Goal: Task Accomplishment & Management: Complete application form

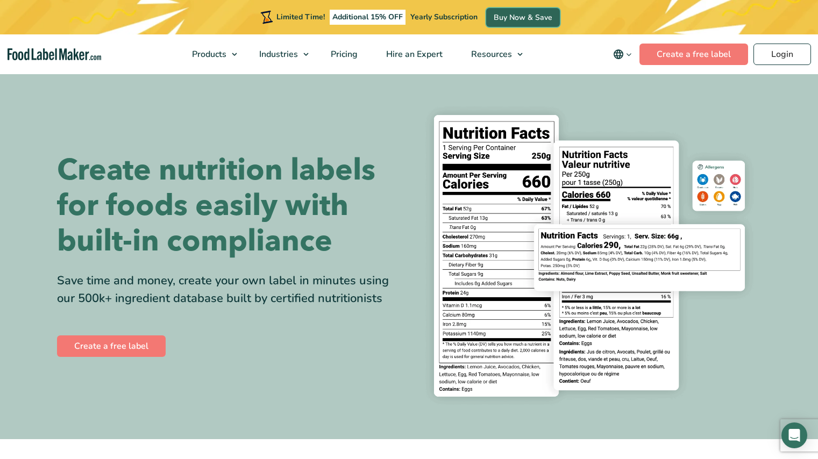
click at [541, 22] on link "Buy Now & Save" at bounding box center [523, 17] width 74 height 19
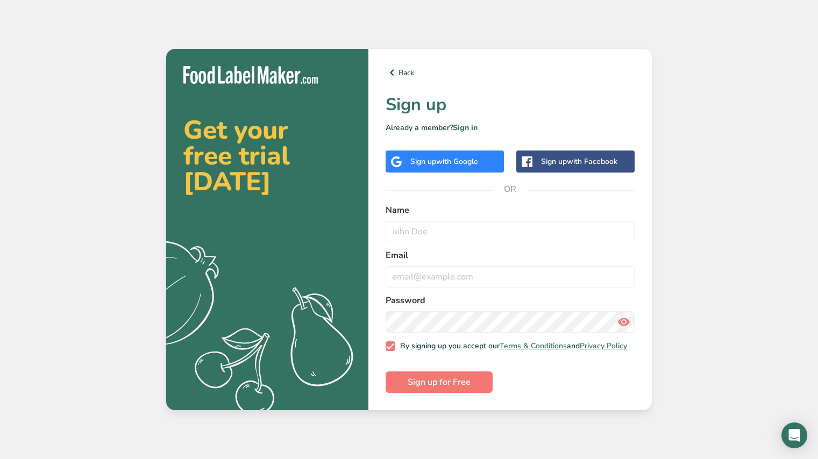
click at [465, 164] on div "Sign up with Google" at bounding box center [445, 161] width 68 height 11
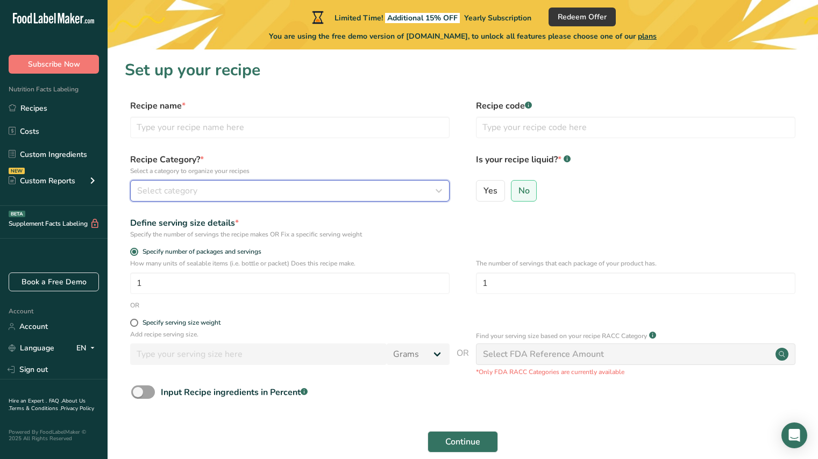
click at [335, 187] on div "Select category" at bounding box center [286, 191] width 299 height 13
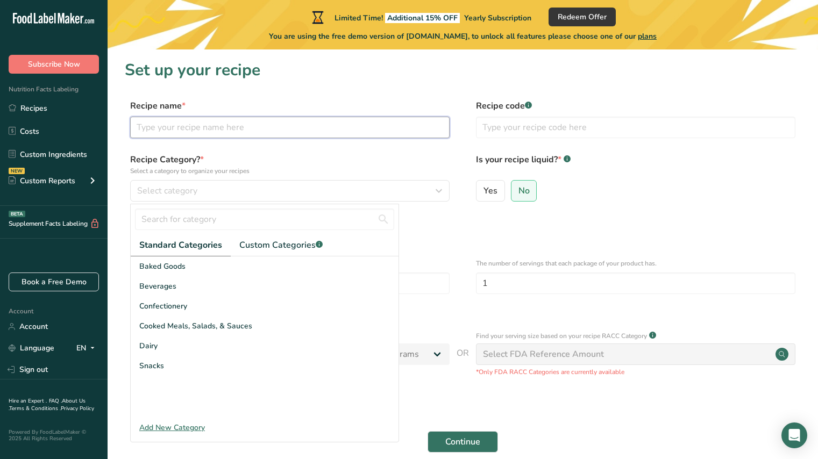
click at [182, 126] on input "text" at bounding box center [290, 128] width 320 height 22
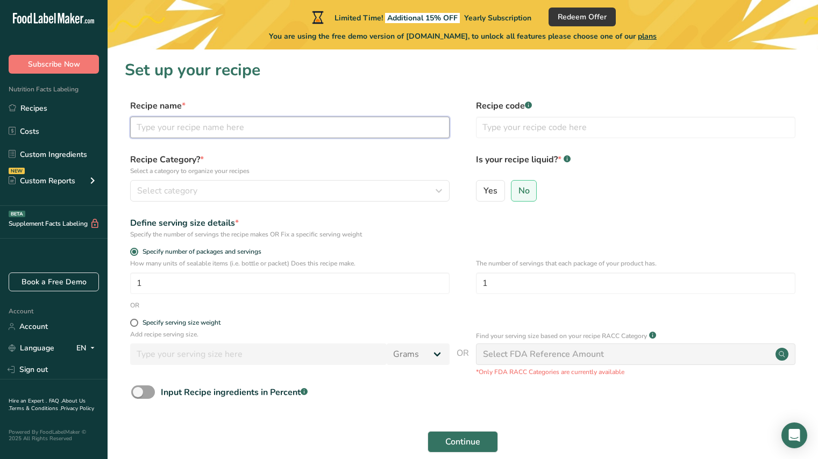
click at [182, 126] on input "text" at bounding box center [290, 128] width 320 height 22
click at [44, 325] on link "Account" at bounding box center [54, 326] width 108 height 19
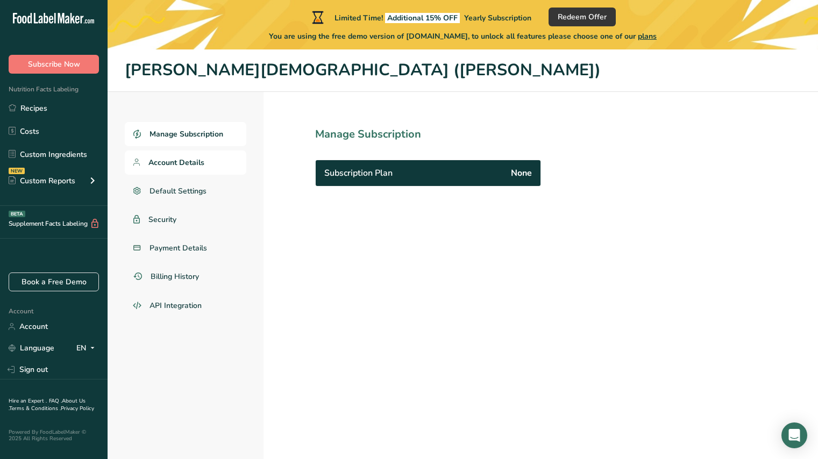
click at [180, 161] on span "Account Details" at bounding box center [177, 162] width 56 height 11
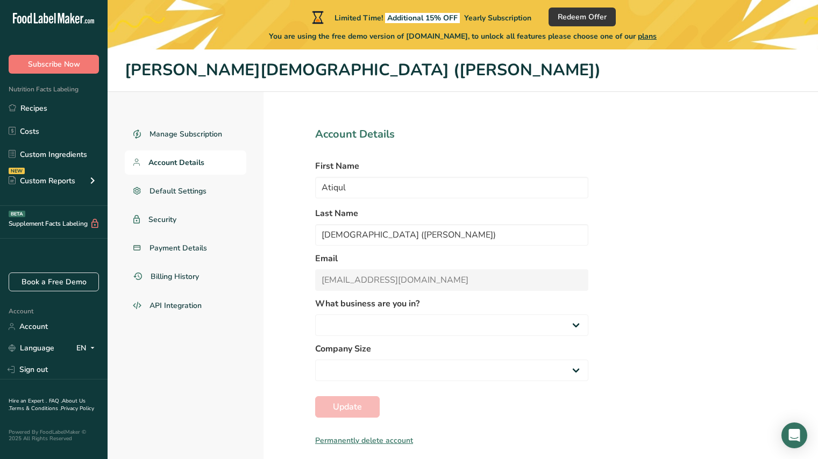
select select "3"
click at [76, 68] on span "Subscribe Now" at bounding box center [54, 64] width 52 height 11
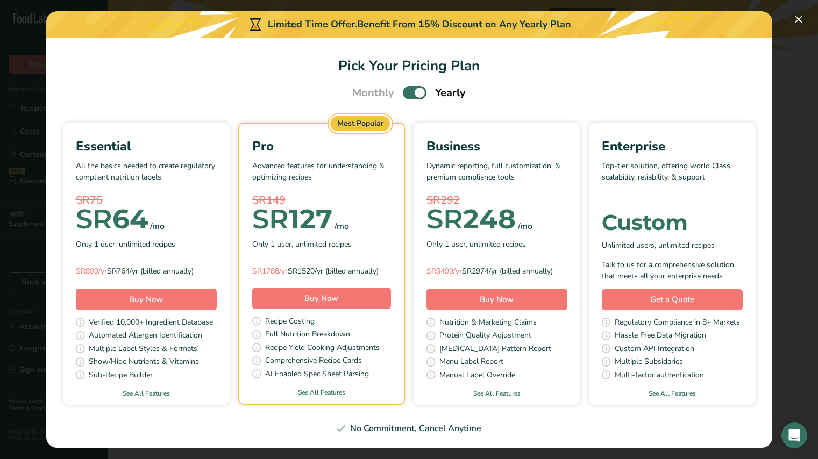
scroll to position [1, 0]
click at [160, 392] on link "See All Features" at bounding box center [146, 394] width 167 height 10
click at [409, 93] on span "Pick Your Pricing Plan Modal" at bounding box center [415, 92] width 24 height 13
click at [409, 93] on input "Pick Your Pricing Plan Modal" at bounding box center [406, 92] width 7 height 7
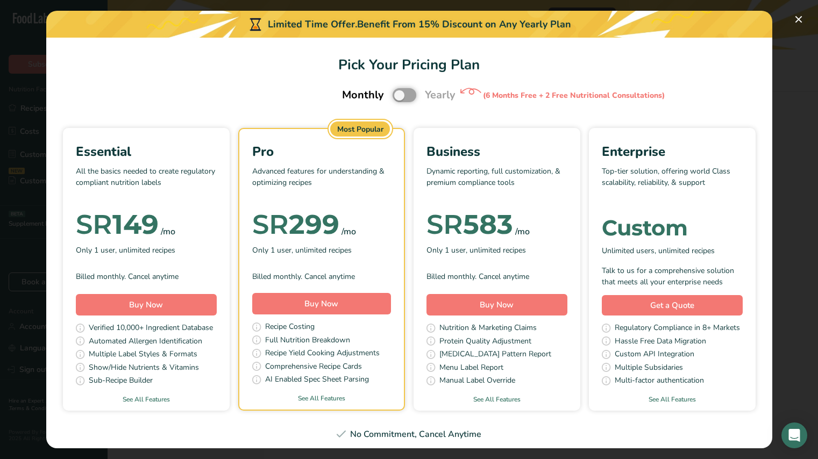
scroll to position [7, 0]
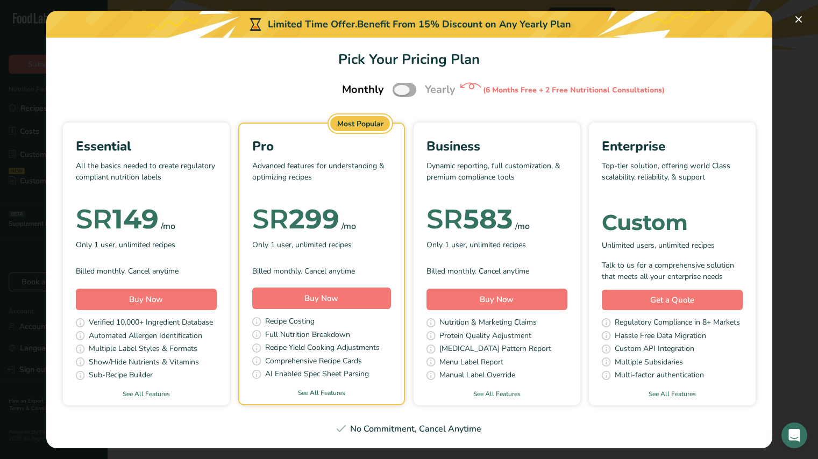
click at [404, 92] on span "Pick Your Pricing Plan Modal" at bounding box center [405, 89] width 24 height 13
click at [400, 92] on input "Pick Your Pricing Plan Modal" at bounding box center [396, 90] width 7 height 7
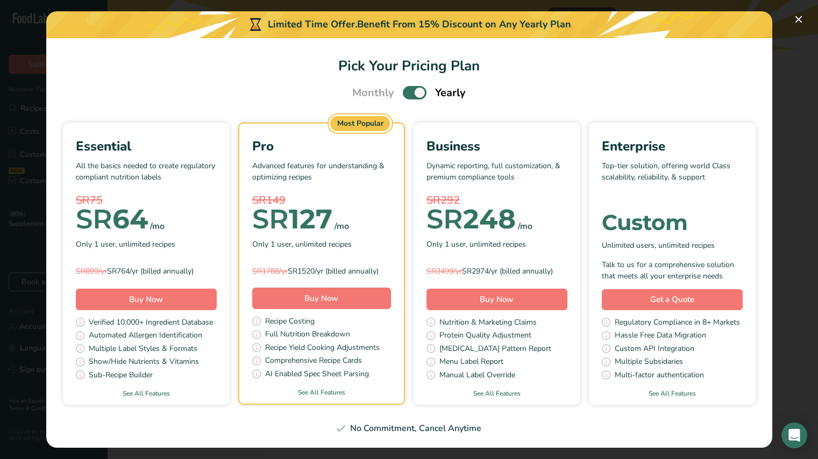
click at [401, 91] on div "Monthly Yearly" at bounding box center [409, 93] width 139 height 16
click at [404, 92] on span "Pick Your Pricing Plan Modal" at bounding box center [415, 92] width 24 height 13
click at [404, 92] on input "Pick Your Pricing Plan Modal" at bounding box center [406, 92] width 7 height 7
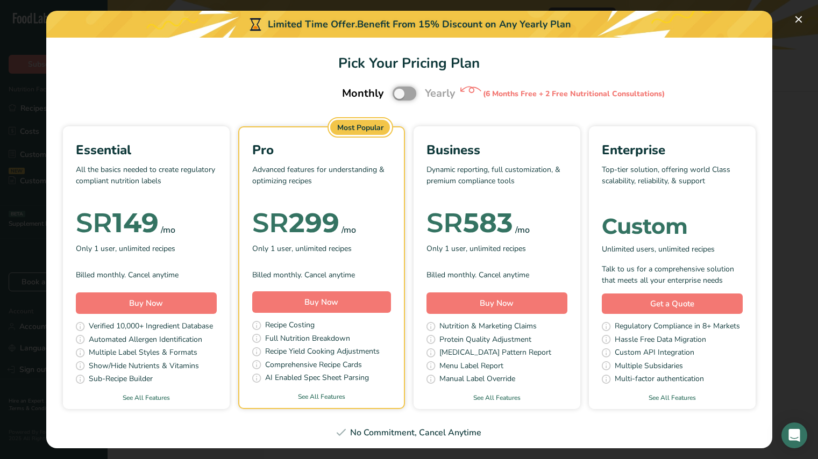
scroll to position [7, 0]
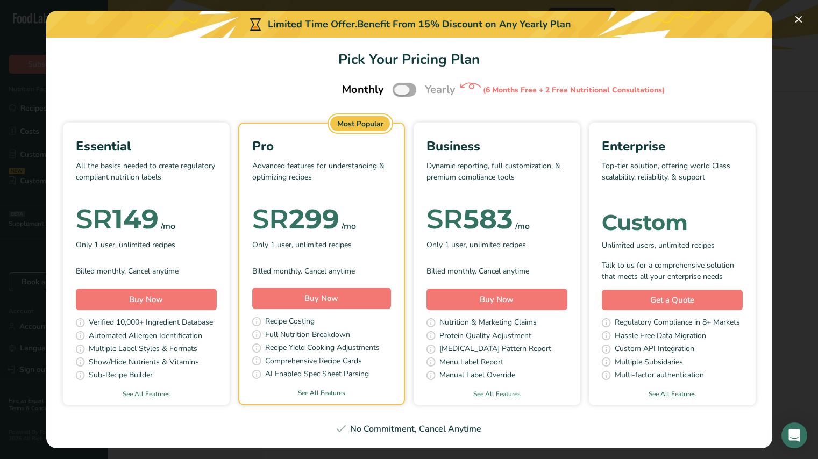
click at [412, 90] on span "Pick Your Pricing Plan Modal" at bounding box center [405, 89] width 24 height 13
click at [400, 90] on input "Pick Your Pricing Plan Modal" at bounding box center [396, 90] width 7 height 7
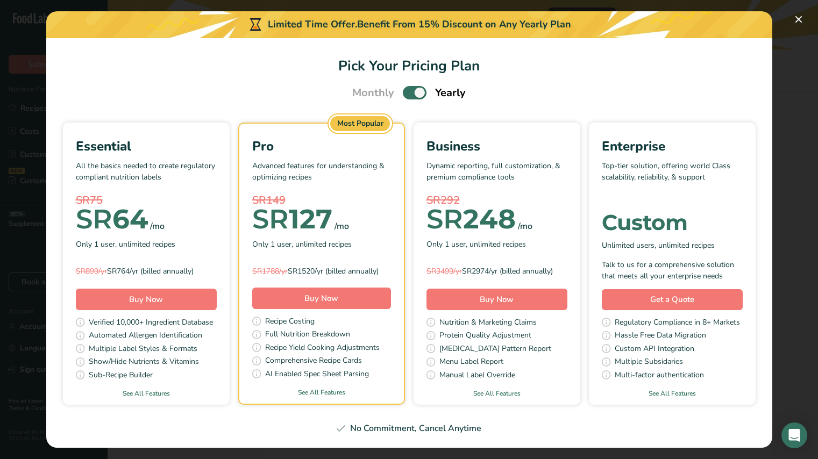
click at [407, 89] on span "Pick Your Pricing Plan Modal" at bounding box center [415, 92] width 24 height 13
click at [407, 89] on input "Pick Your Pricing Plan Modal" at bounding box center [406, 92] width 7 height 7
checkbox input "false"
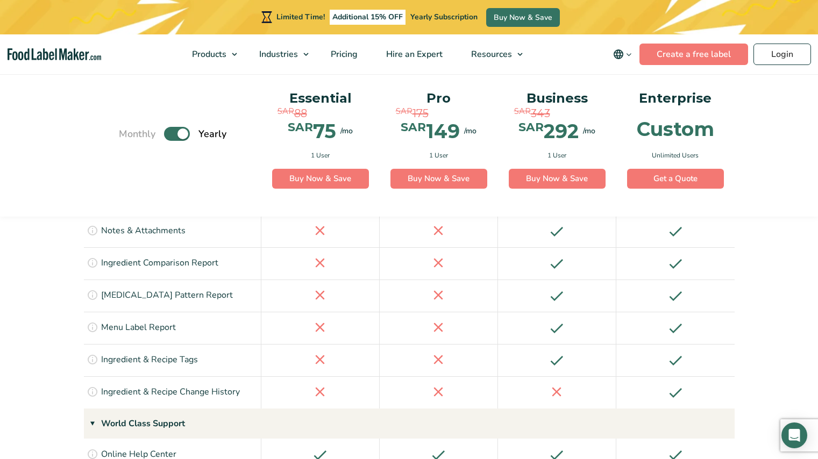
scroll to position [1765, 0]
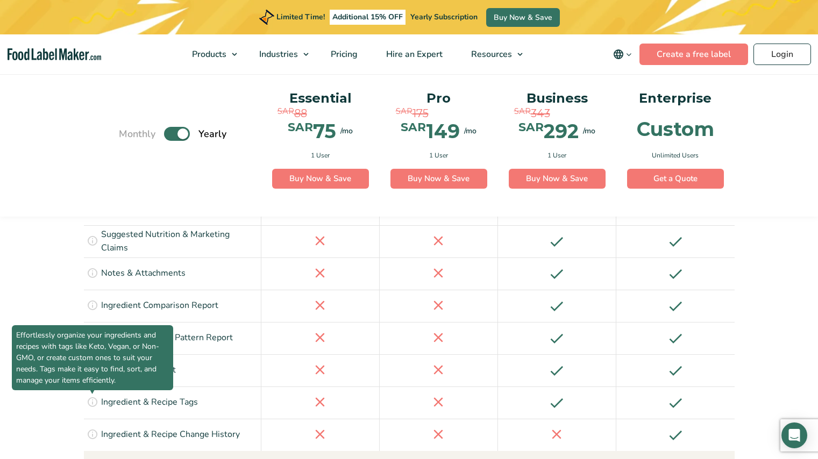
click at [94, 396] on icon at bounding box center [93, 402] width 12 height 12
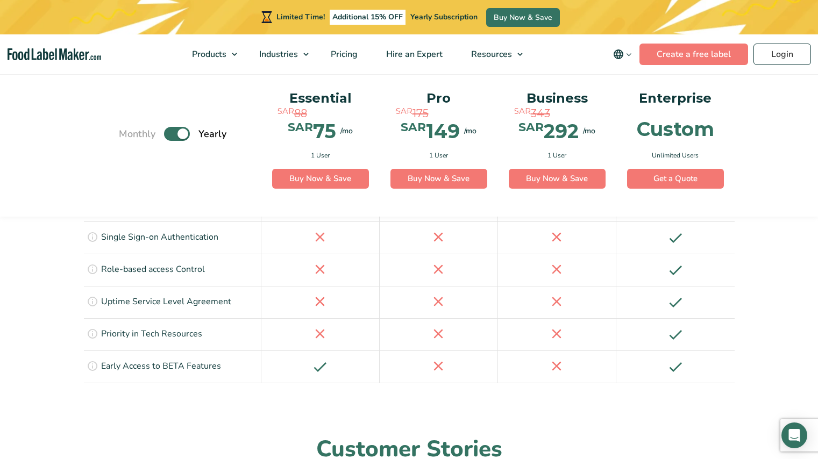
scroll to position [2540, 0]
click at [173, 133] on label "Toggle" at bounding box center [177, 135] width 26 height 14
click at [128, 133] on input "Toggle" at bounding box center [124, 134] width 7 height 7
checkbox input "false"
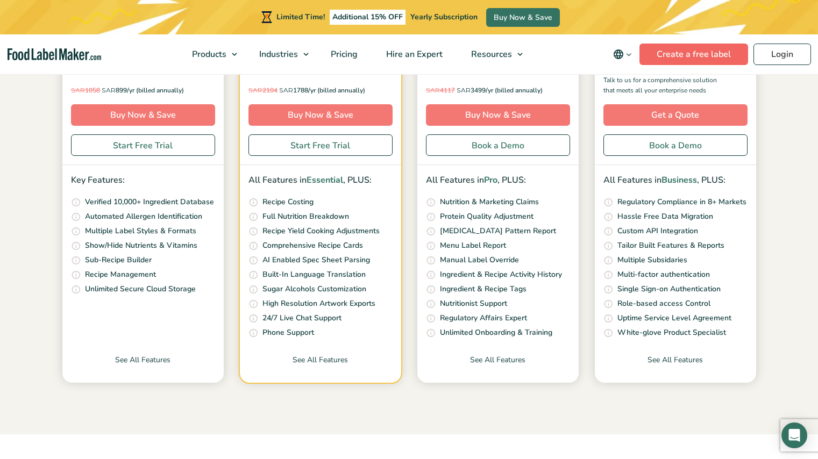
scroll to position [286, 0]
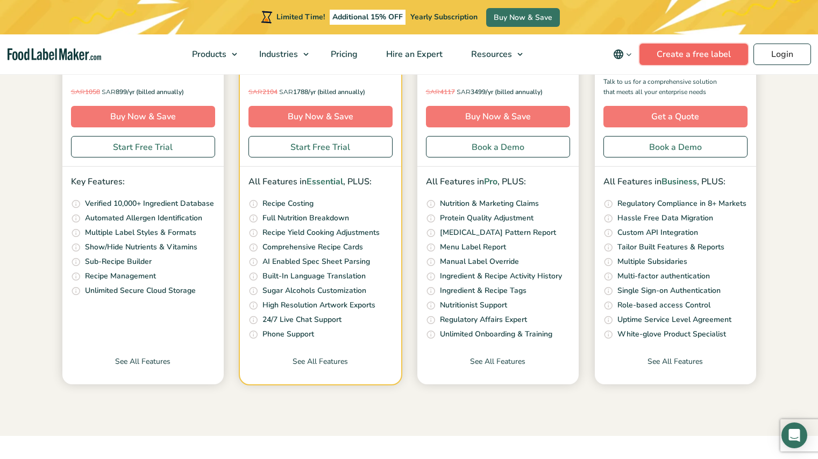
click at [669, 49] on link "Create a free label" at bounding box center [694, 55] width 109 height 22
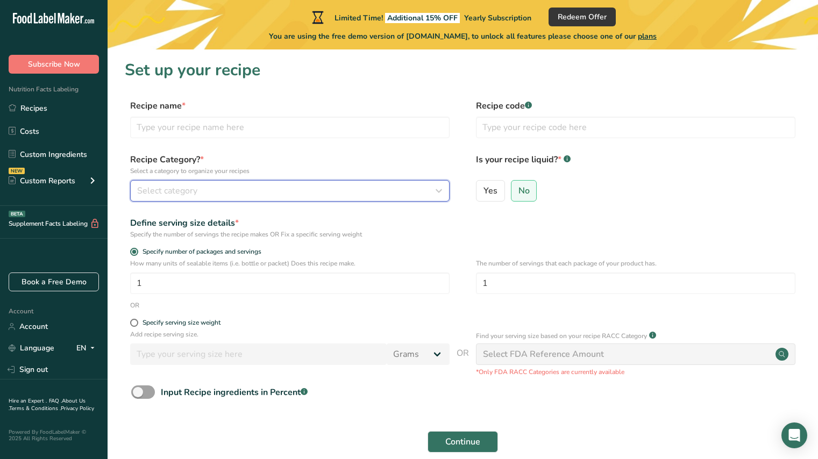
click at [341, 190] on div "Select category" at bounding box center [286, 191] width 299 height 13
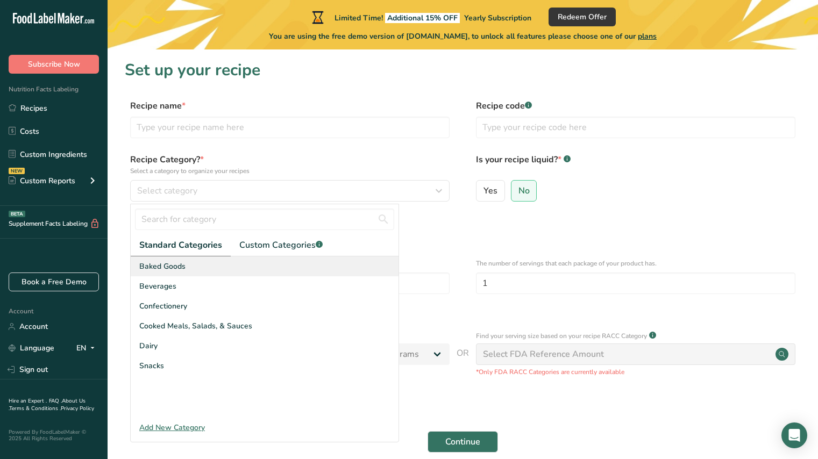
click at [186, 261] on div "Baked Goods" at bounding box center [265, 267] width 268 height 20
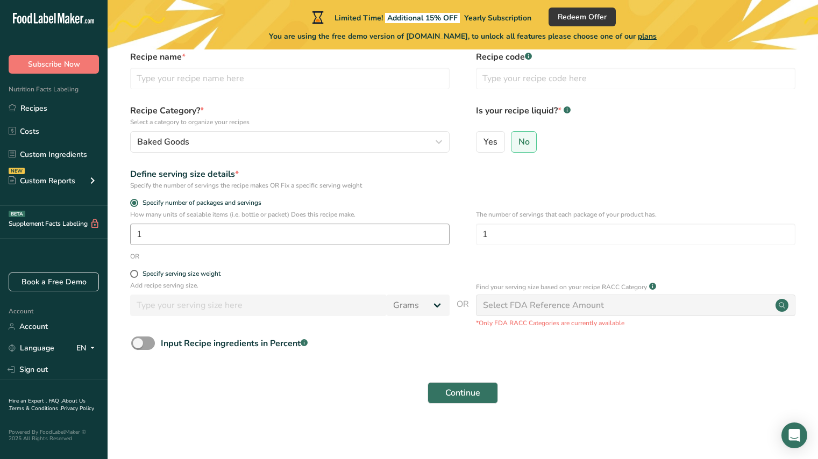
scroll to position [52, 0]
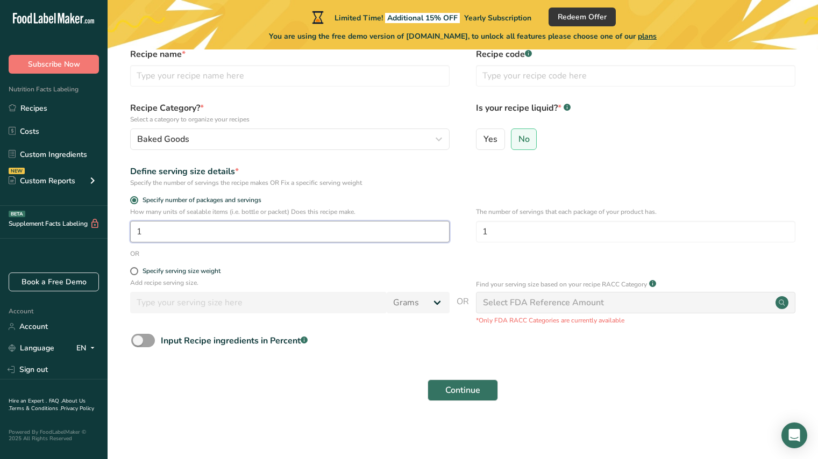
click at [192, 224] on input "1" at bounding box center [290, 232] width 320 height 22
click at [299, 263] on form "Recipe name * Recipe code .a-a{fill:#347362;}.b-a{fill:#fff;} Recipe Category? …" at bounding box center [463, 228] width 676 height 360
click at [161, 222] on input "146" at bounding box center [290, 232] width 320 height 22
click at [161, 230] on input "146" at bounding box center [290, 232] width 320 height 22
type input "1"
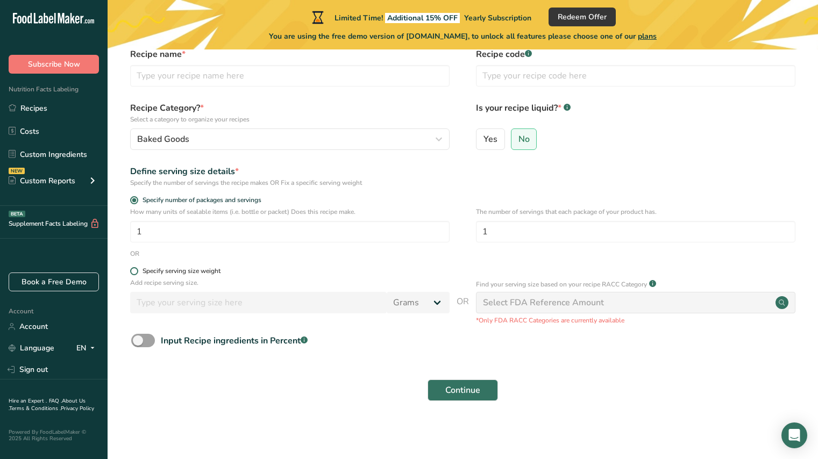
click at [136, 272] on span at bounding box center [134, 271] width 8 height 8
click at [136, 272] on input "Specify serving size weight" at bounding box center [133, 271] width 7 height 7
radio input "true"
radio input "false"
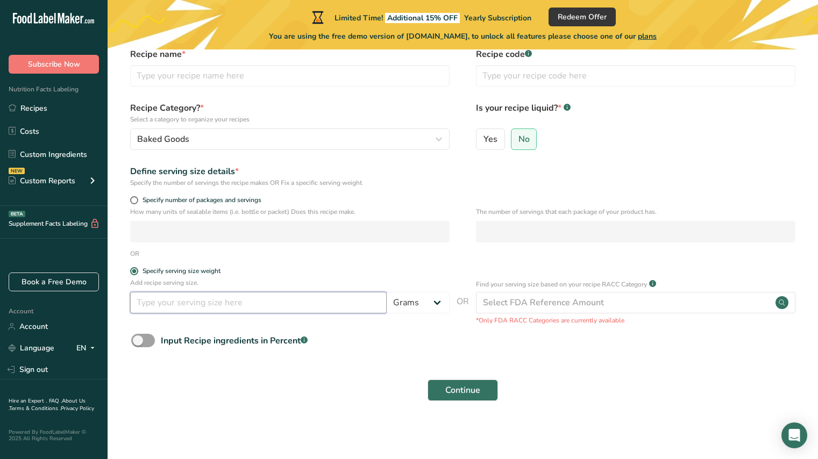
click at [175, 304] on input "number" at bounding box center [258, 303] width 257 height 22
type input "146"
click at [517, 350] on div "Input Recipe ingredients in Percent .a-a{fill:#347362;}.b-a{fill:#fff;}" at bounding box center [463, 345] width 676 height 22
click at [155, 340] on span "Input Recipe ingredients in Percent .a-a{fill:#347362;}.b-a{fill:#fff;}" at bounding box center [231, 341] width 153 height 13
click at [138, 340] on input "Input Recipe ingredients in Percent .a-a{fill:#347362;}.b-a{fill:#fff;}" at bounding box center [134, 340] width 7 height 7
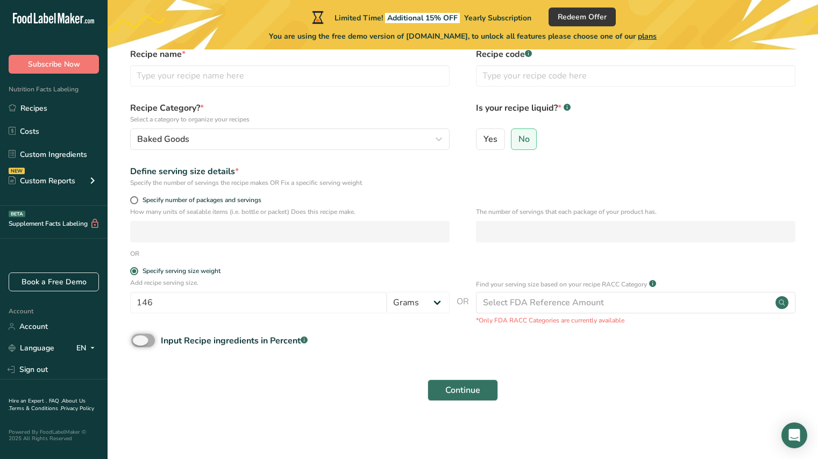
checkbox input "true"
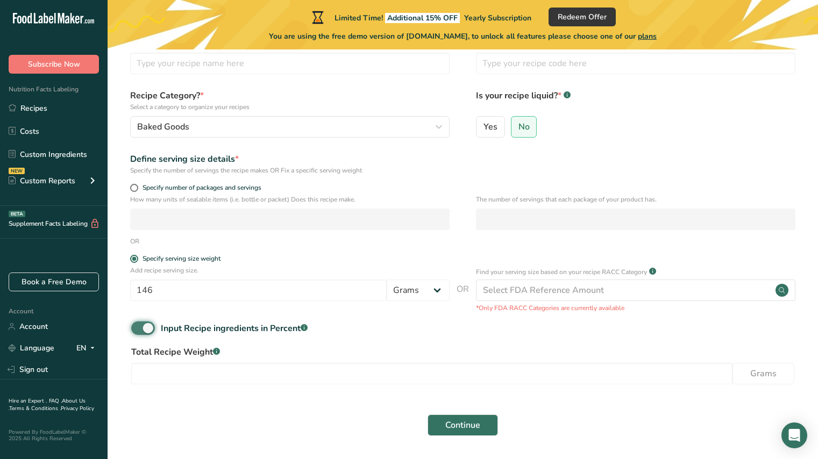
scroll to position [99, 0]
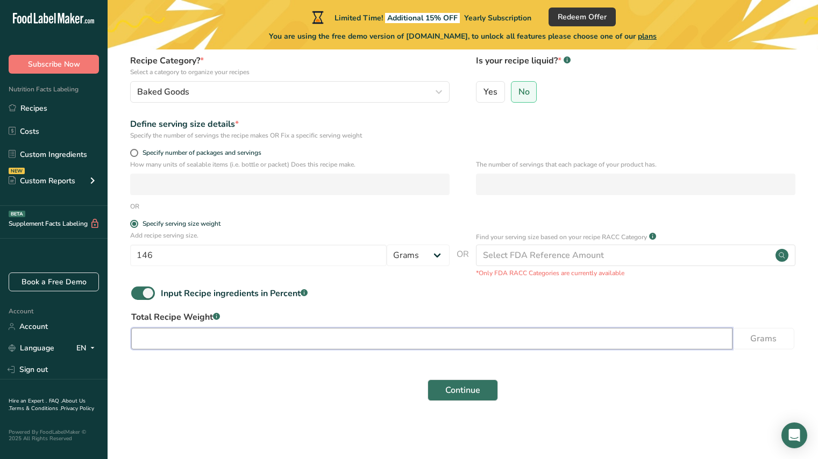
click at [279, 329] on input "number" at bounding box center [432, 339] width 602 height 22
type input "4"
type input "146"
click at [471, 394] on span "Continue" at bounding box center [463, 390] width 35 height 13
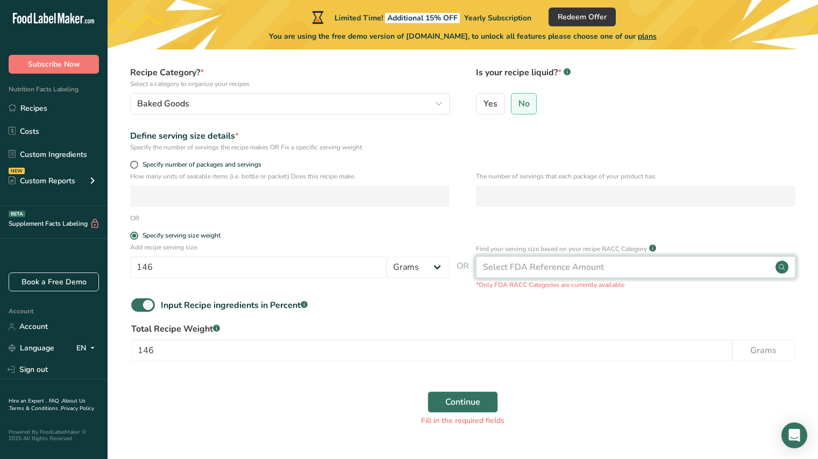
click at [542, 274] on div "Select FDA Reference Amount" at bounding box center [636, 268] width 320 height 22
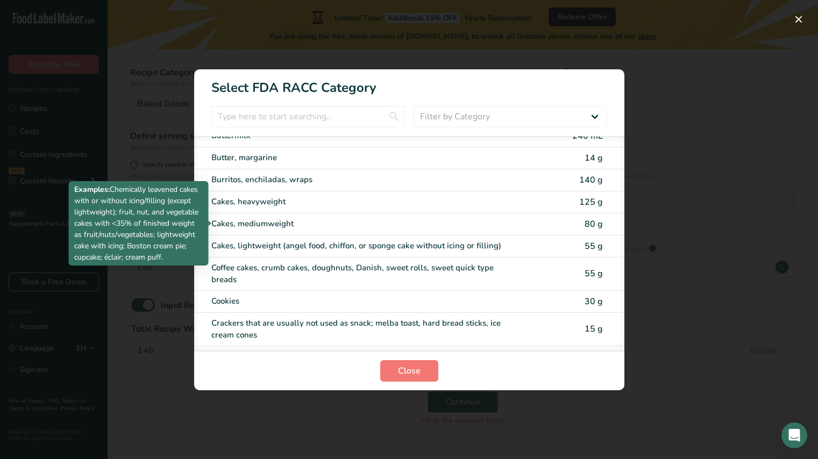
scroll to position [112, 0]
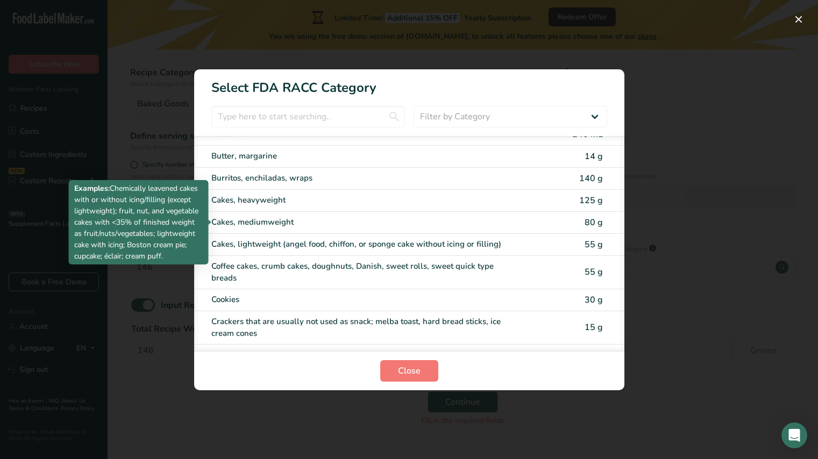
click at [357, 222] on div "Cakes, mediumweight" at bounding box center [364, 222] width 306 height 12
type input "80"
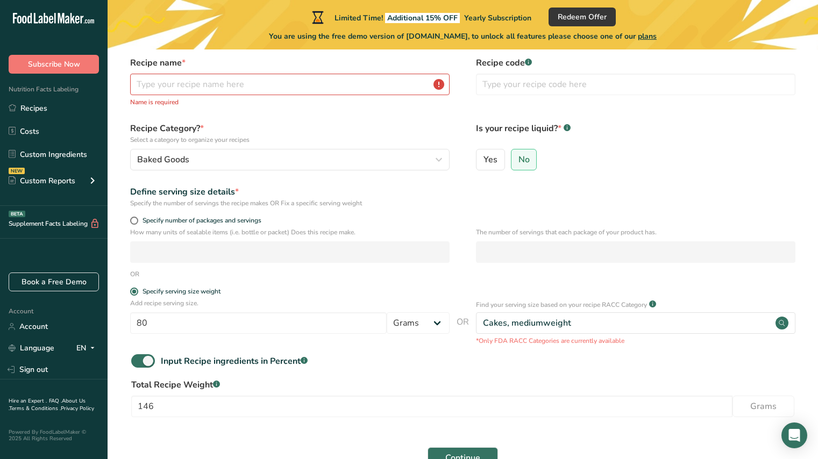
scroll to position [43, 0]
click at [158, 222] on span "Specify number of packages and servings" at bounding box center [199, 221] width 123 height 8
click at [137, 222] on input "Specify number of packages and servings" at bounding box center [133, 221] width 7 height 7
radio input "true"
radio input "false"
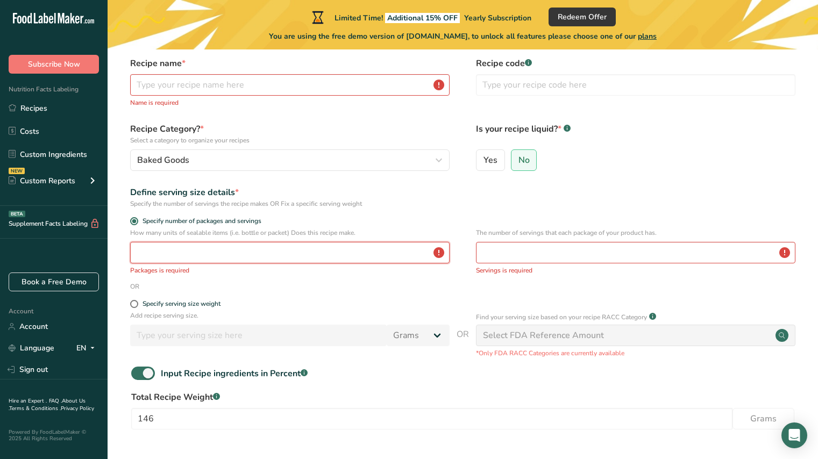
click at [153, 246] on input "number" at bounding box center [290, 253] width 320 height 22
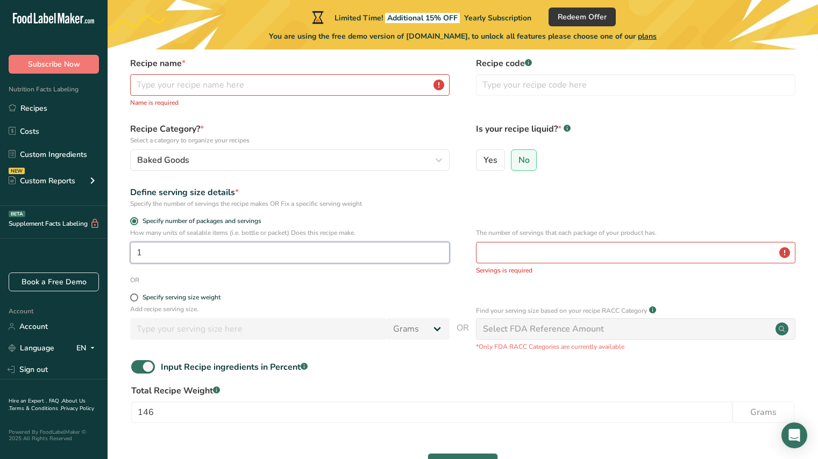
type input "1"
click at [490, 248] on input "number" at bounding box center [636, 253] width 320 height 22
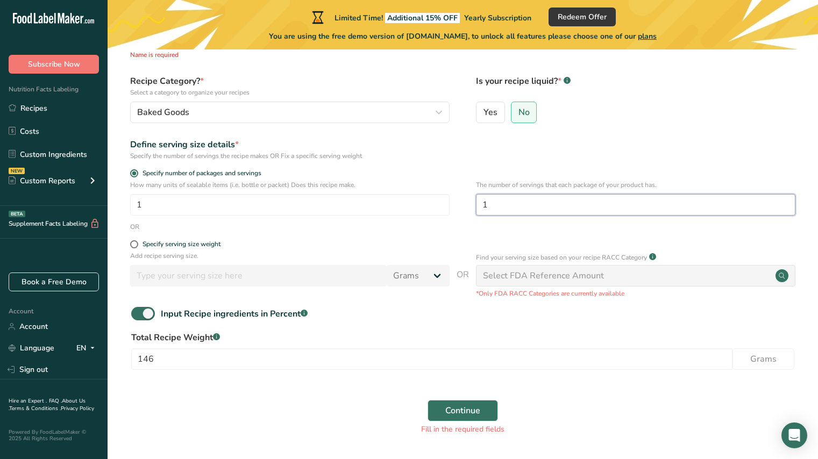
scroll to position [124, 0]
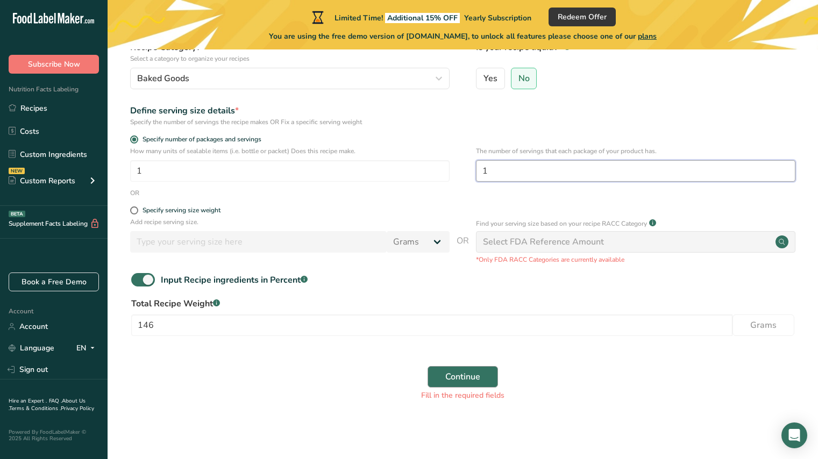
type input "1"
click at [462, 377] on span "Continue" at bounding box center [463, 377] width 35 height 13
click at [633, 242] on div "Select FDA Reference Amount" at bounding box center [636, 242] width 320 height 22
click at [787, 242] on circle at bounding box center [782, 242] width 13 height 13
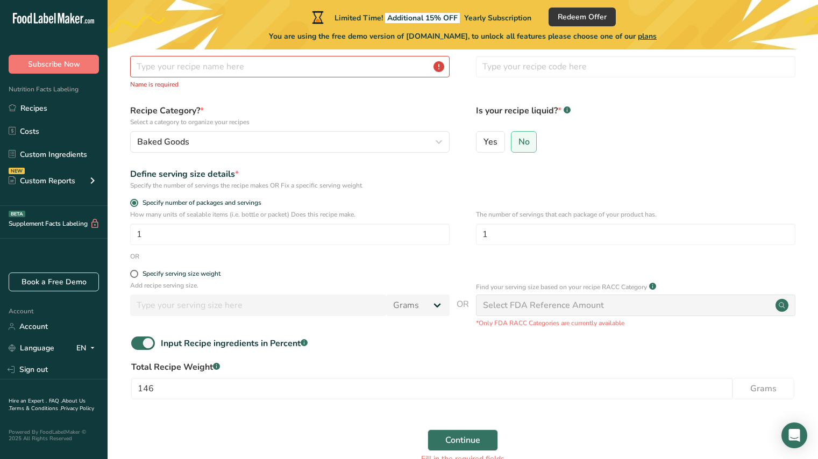
scroll to position [0, 0]
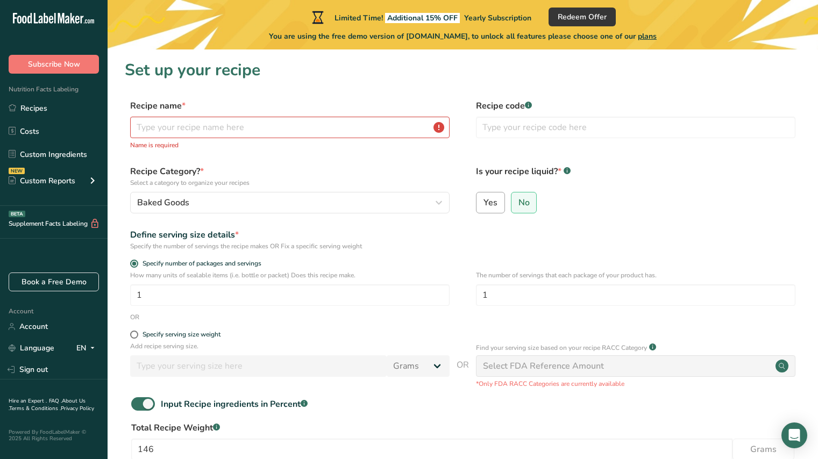
click at [496, 206] on span "Yes" at bounding box center [491, 202] width 14 height 11
click at [484, 206] on input "Yes" at bounding box center [480, 202] width 7 height 7
radio input "true"
radio input "false"
select select "22"
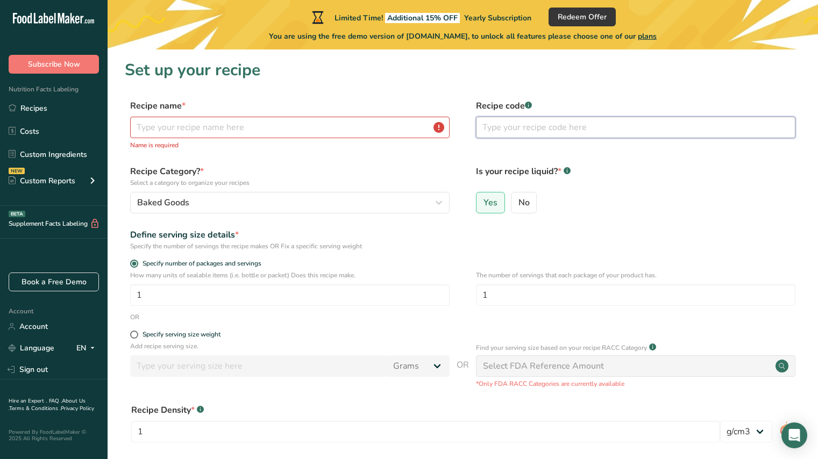
click at [514, 126] on input "text" at bounding box center [636, 128] width 320 height 22
click at [329, 132] on input "text" at bounding box center [290, 128] width 320 height 22
paste input "Almond and Vanilla cake"
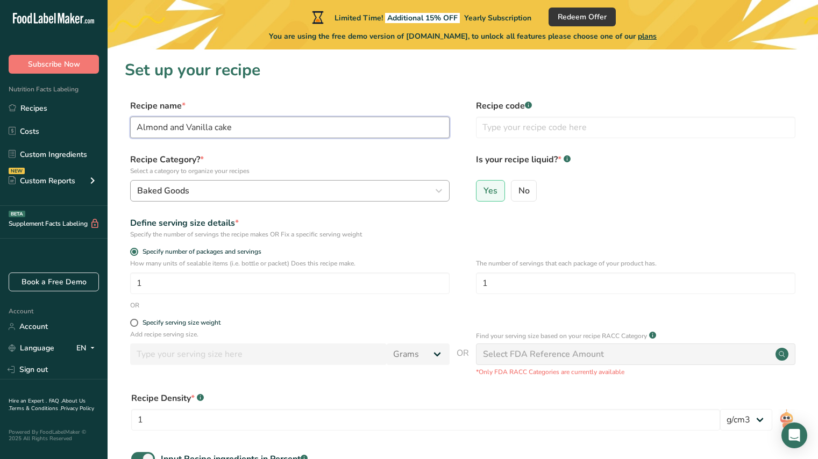
type input "Almond and Vanilla cake"
click at [363, 195] on div "Baked Goods" at bounding box center [286, 191] width 299 height 13
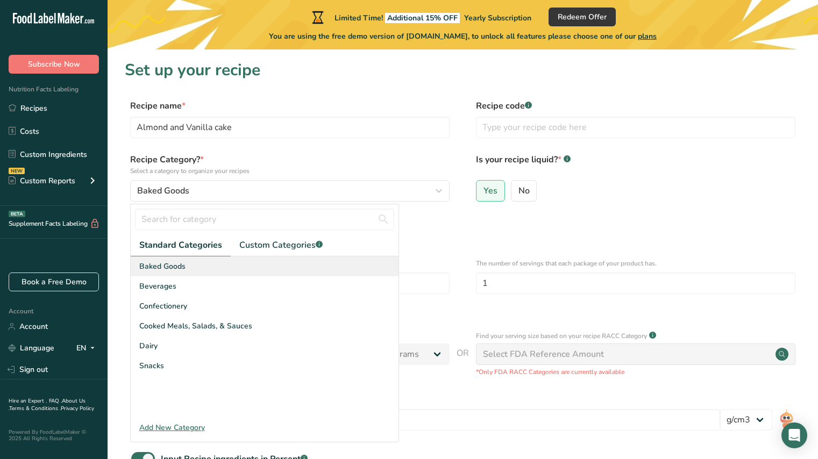
click at [179, 274] on div "Baked Goods" at bounding box center [265, 267] width 268 height 20
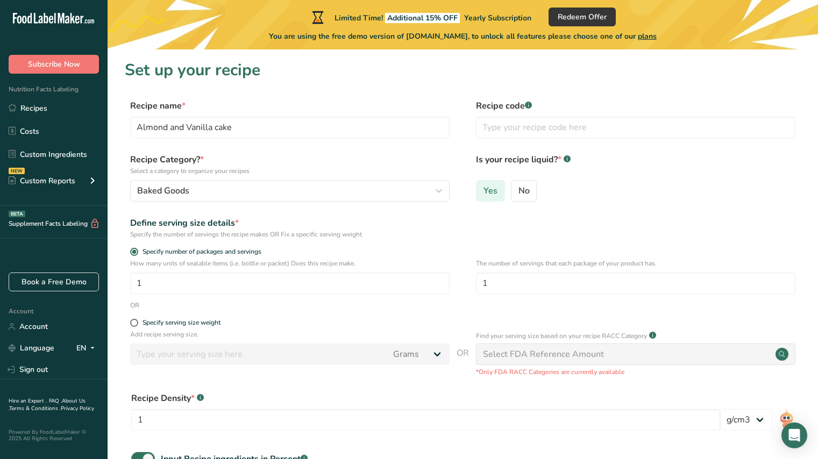
click at [500, 197] on label "Yes" at bounding box center [490, 191] width 29 height 22
click at [484, 194] on input "Yes" at bounding box center [480, 190] width 7 height 7
click at [486, 192] on span "Yes" at bounding box center [491, 191] width 14 height 11
click at [484, 192] on input "Yes" at bounding box center [480, 190] width 7 height 7
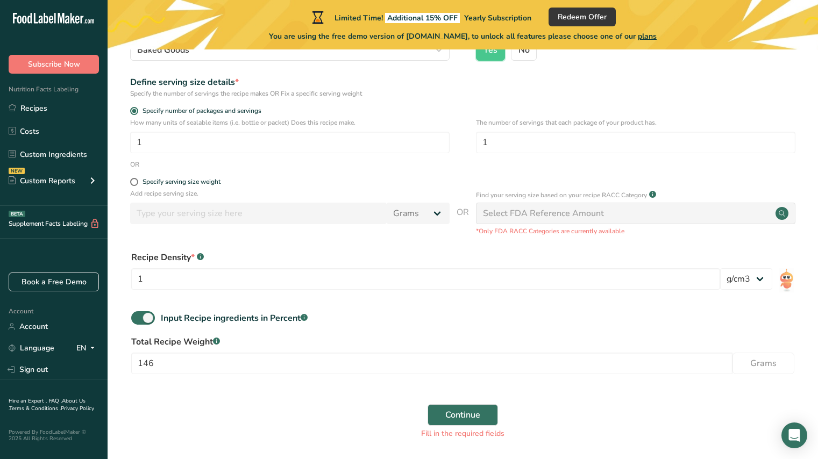
scroll to position [146, 0]
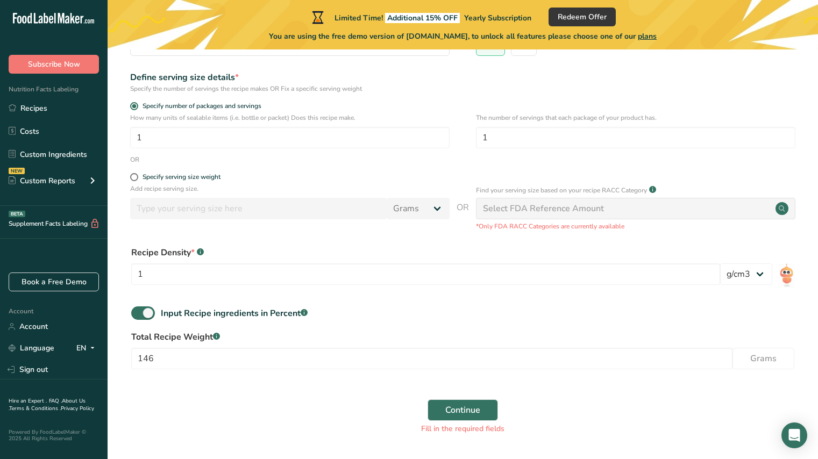
click at [568, 220] on div "Find your serving size based on your recipe RACC Category .a-a{fill:#347362;}.b…" at bounding box center [636, 207] width 320 height 47
click at [632, 210] on div "Select FDA Reference Amount" at bounding box center [636, 209] width 320 height 22
click at [781, 206] on circle at bounding box center [782, 208] width 13 height 13
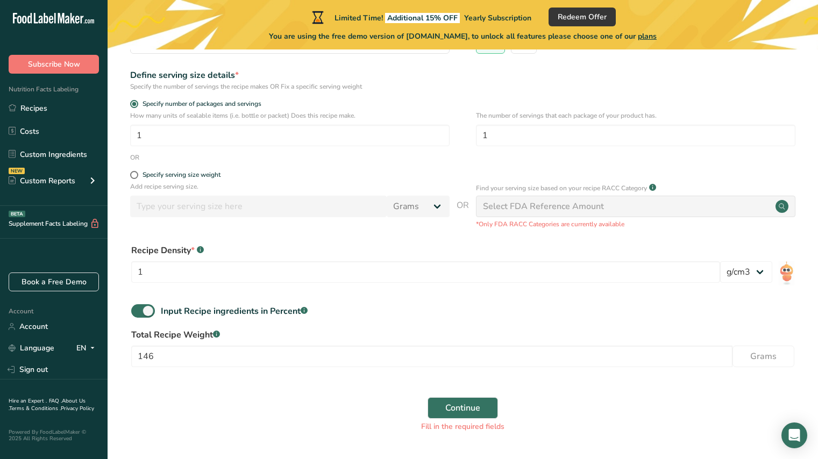
scroll to position [179, 0]
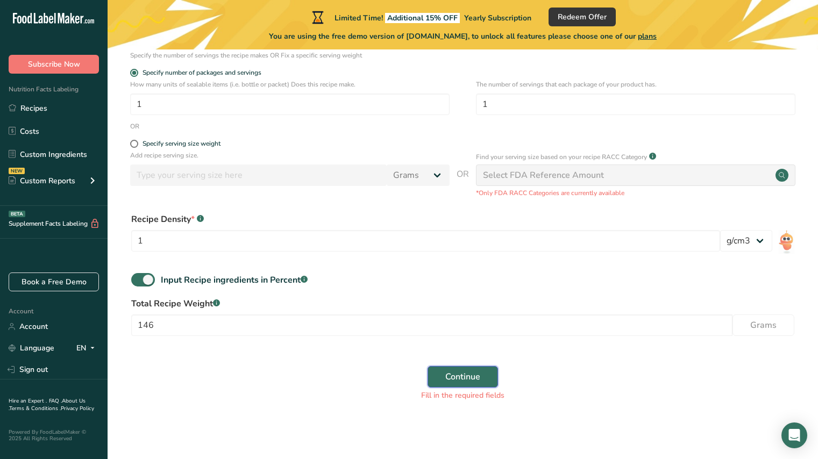
click at [471, 374] on span "Continue" at bounding box center [463, 377] width 35 height 13
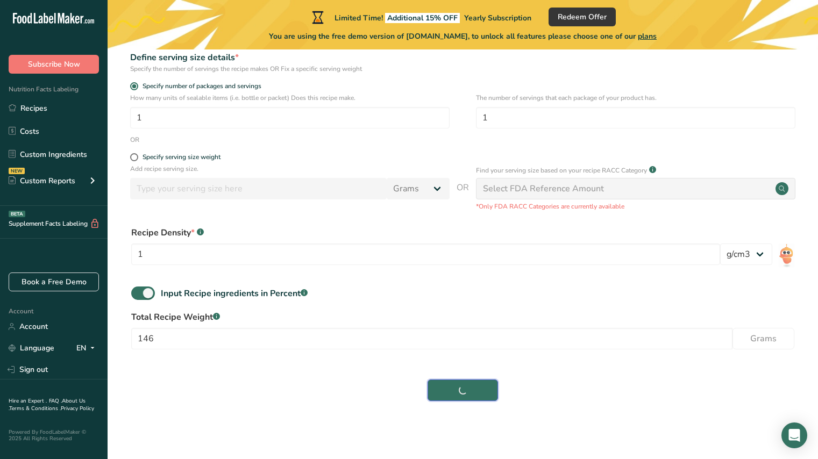
scroll to position [166, 0]
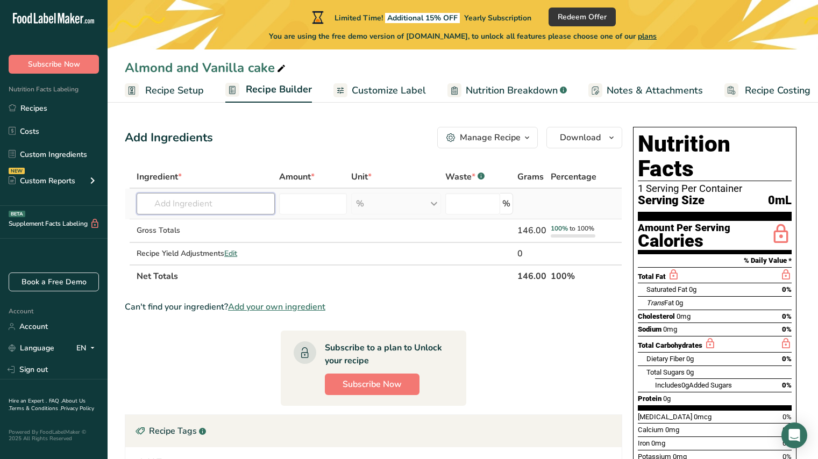
click at [185, 203] on input "text" at bounding box center [206, 204] width 138 height 22
type input "LEMON CAKE MIX"
click at [331, 204] on input "number" at bounding box center [313, 204] width 68 height 22
type input "100"
click at [416, 202] on div "% Weight Units g kg mg See more Volume Units l Volume units require a density c…" at bounding box center [396, 204] width 90 height 22
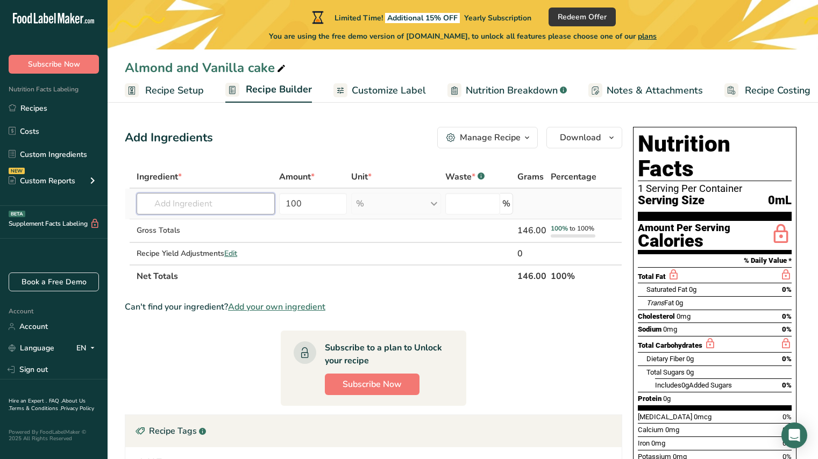
click at [234, 205] on input "text" at bounding box center [206, 204] width 138 height 22
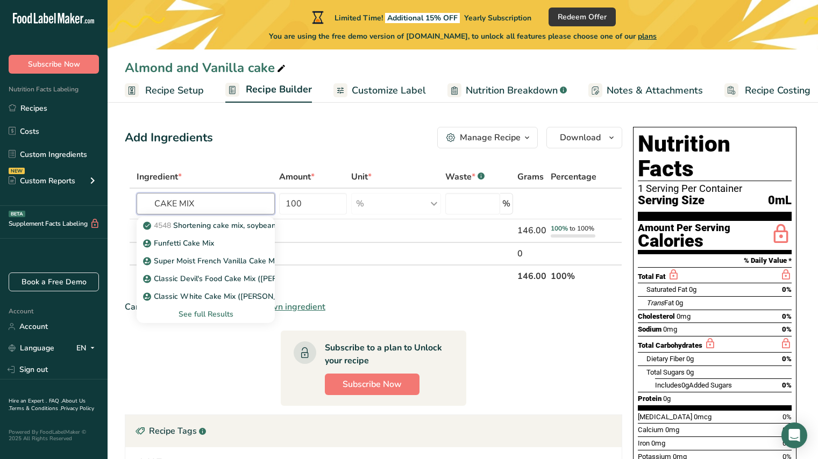
type input "CAKE MIX"
click at [468, 300] on section "Ingredient * Amount * Unit * Waste * .a-a{fill:#347362;}.b-a{fill:#fff;} Grams …" at bounding box center [374, 370] width 498 height 409
